Goal: Find specific page/section: Find specific page/section

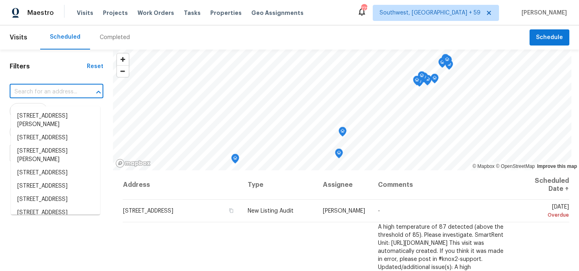
click at [59, 94] on input "text" at bounding box center [45, 92] width 71 height 12
paste input "[STREET_ADDRESS]"
type input "[STREET_ADDRESS]"
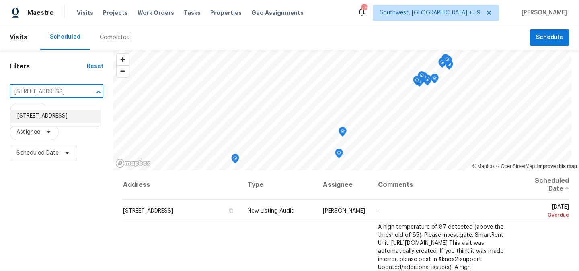
click at [54, 114] on li "[STREET_ADDRESS]" at bounding box center [55, 115] width 89 height 13
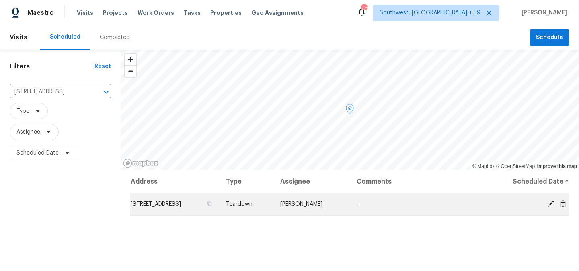
click at [203, 209] on td "[STREET_ADDRESS]" at bounding box center [174, 204] width 89 height 23
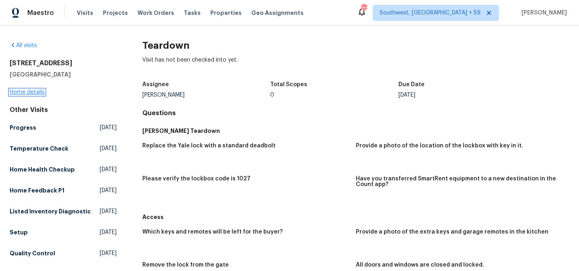
click at [33, 95] on link "Home details" at bounding box center [27, 92] width 35 height 6
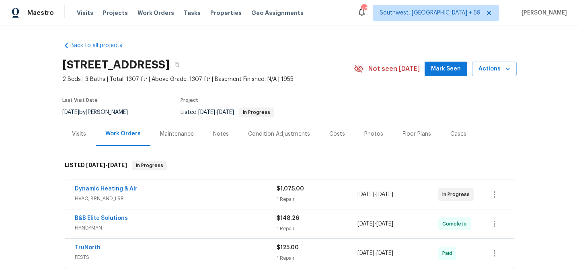
click at [152, 202] on span "HVAC, BRN_AND_LRR" at bounding box center [176, 198] width 202 height 8
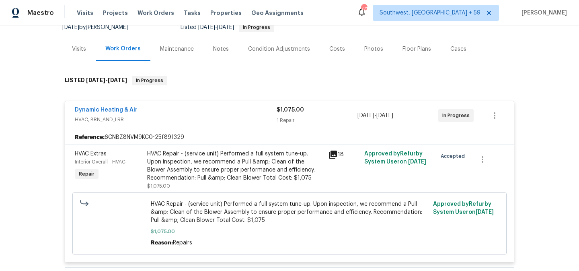
scroll to position [82, 0]
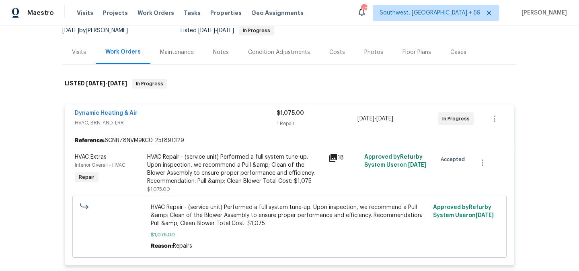
click at [213, 64] on div "Notes" at bounding box center [221, 52] width 35 height 24
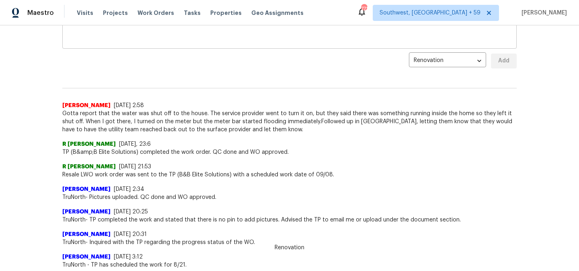
scroll to position [186, 0]
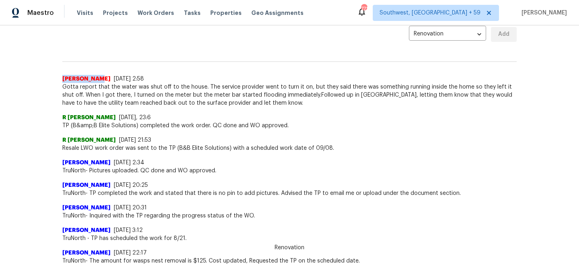
drag, startPoint x: 95, startPoint y: 94, endPoint x: 63, endPoint y: 93, distance: 32.2
click at [63, 83] on div "[PERSON_NAME] [DATE] 2:58" at bounding box center [289, 79] width 455 height 8
copy span "[PERSON_NAME]"
